Goal: Information Seeking & Learning: Learn about a topic

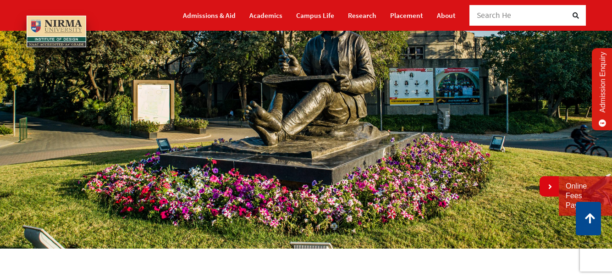
scroll to position [46, 0]
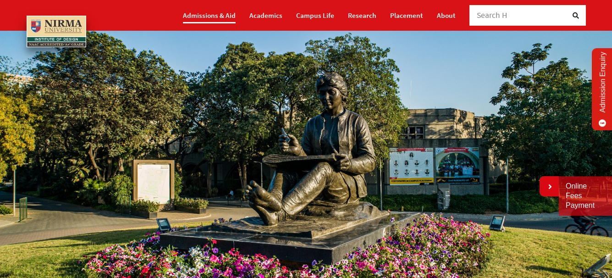
click at [217, 18] on link "Admissions & Aid" at bounding box center [209, 15] width 53 height 16
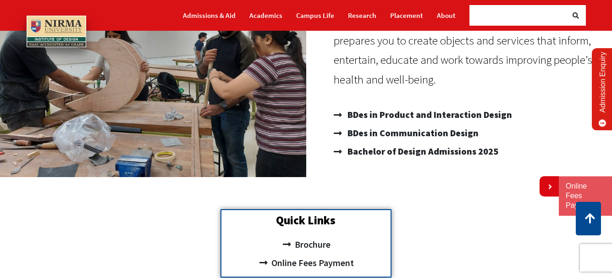
scroll to position [114, 0]
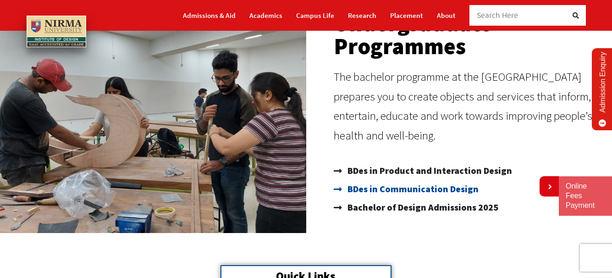
click at [422, 192] on span "BDes in Communication Design" at bounding box center [411, 189] width 133 height 18
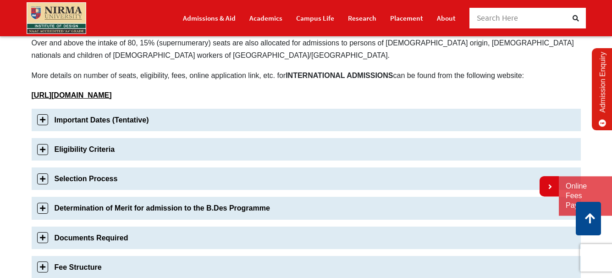
scroll to position [275, 0]
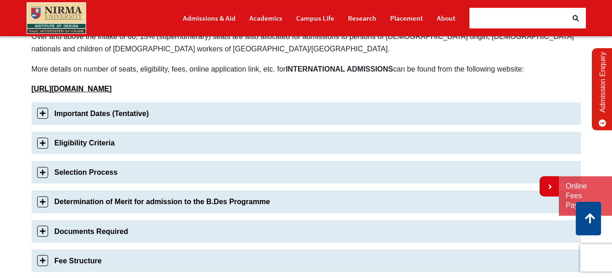
click at [70, 113] on link "Important Dates (Tentative)" at bounding box center [307, 113] width 550 height 22
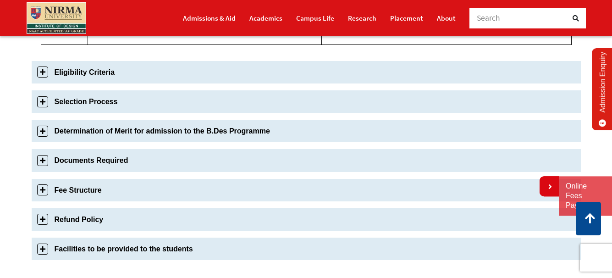
scroll to position [689, 0]
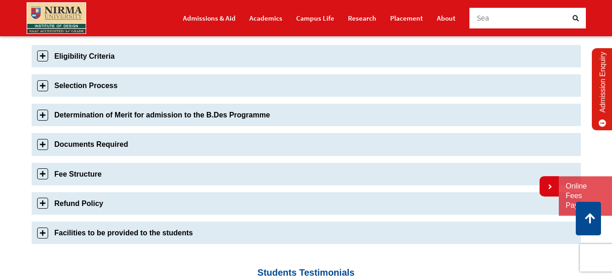
click at [90, 96] on link "Selection Process" at bounding box center [307, 85] width 550 height 22
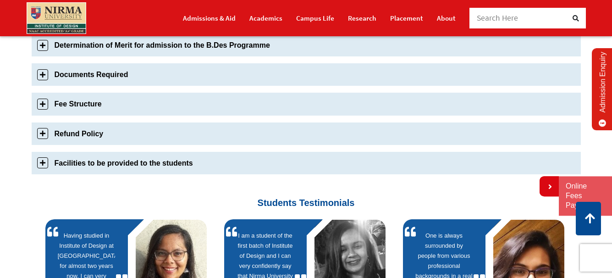
scroll to position [794, 0]
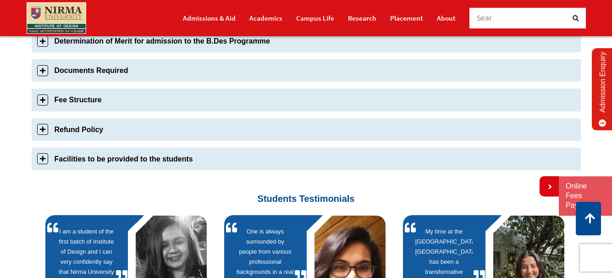
click at [97, 91] on link "Fee Structure" at bounding box center [307, 100] width 550 height 22
click at [0, 0] on div "No. Particulars General NRI/NRI Sponsor CIWGCS-SEA 1 TUITION FEE (Per Annum) Rs…" at bounding box center [0, 0] width 0 height 0
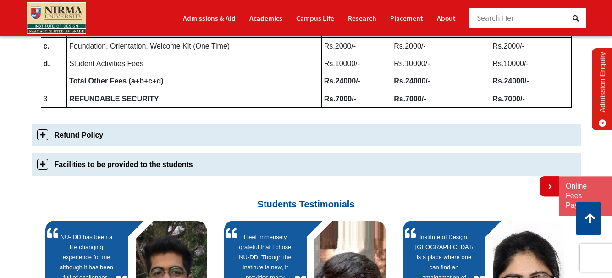
scroll to position [607, 0]
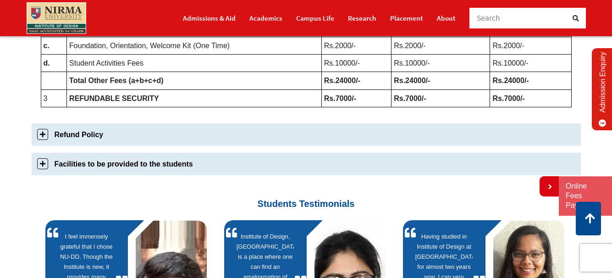
click at [113, 172] on link "Facilities to be provided to the students" at bounding box center [307, 164] width 550 height 22
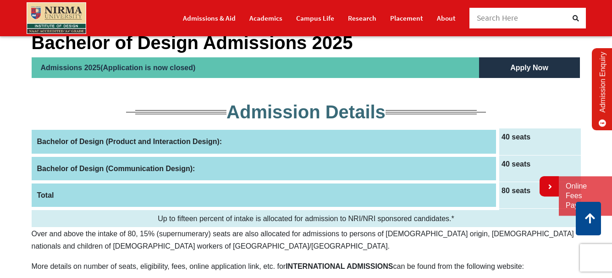
scroll to position [70, 0]
